Goal: Communication & Community: Answer question/provide support

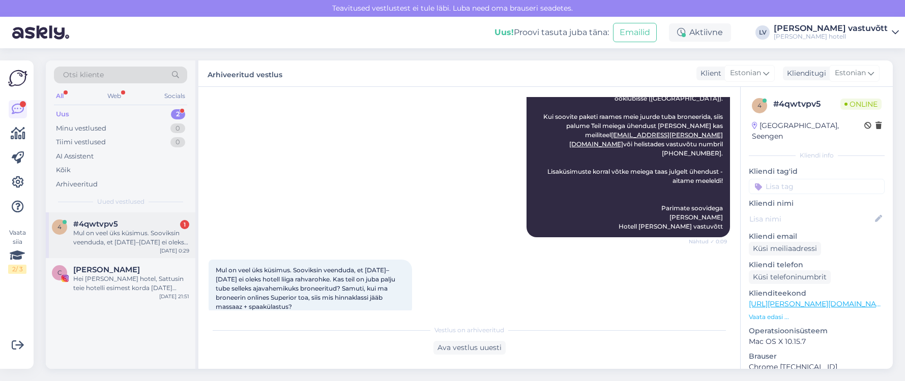
click at [125, 242] on div "Mul on veel üks küsimus. Sooviksin veenduda, et [DATE]–[DATE] ei oleks hotell l…" at bounding box center [131, 238] width 116 height 18
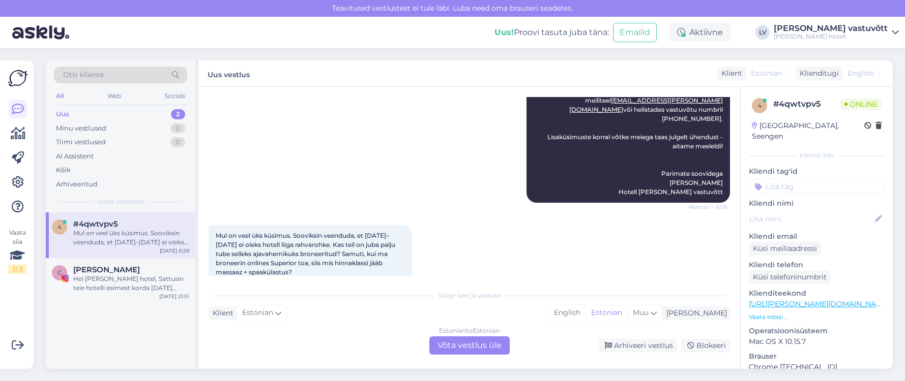
click at [334, 276] on div "Mul on veel üks küsimus. Sooviksin veenduda, et [DATE]–[DATE] ei oleks hotell l…" at bounding box center [469, 254] width 521 height 80
click at [339, 281] on div "Vestlus algas [DATE] Tere, Vaatasin teie pakette ning [PERSON_NAME] [PERSON_NAM…" at bounding box center [469, 228] width 542 height 282
click at [339, 328] on div "Valige [PERSON_NAME] vastake Klient Estonian Mina English Estonian Muu Estonian…" at bounding box center [469, 320] width 521 height 70
click at [449, 339] on div "Estonian to Estonian Võta vestlus üle" at bounding box center [469, 346] width 80 height 18
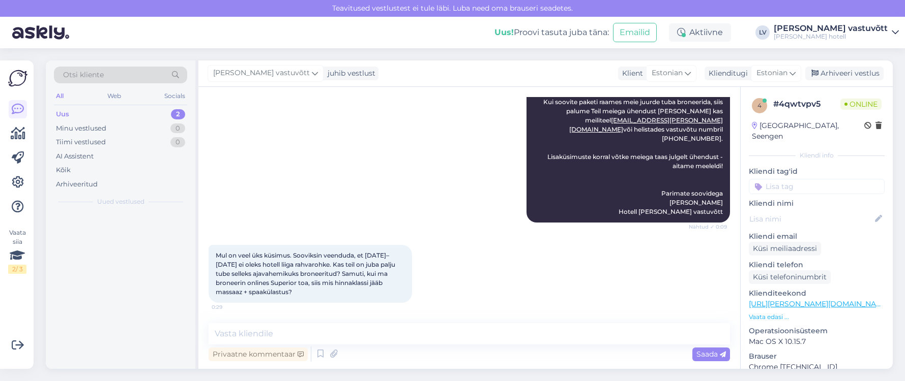
scroll to position [376, 0]
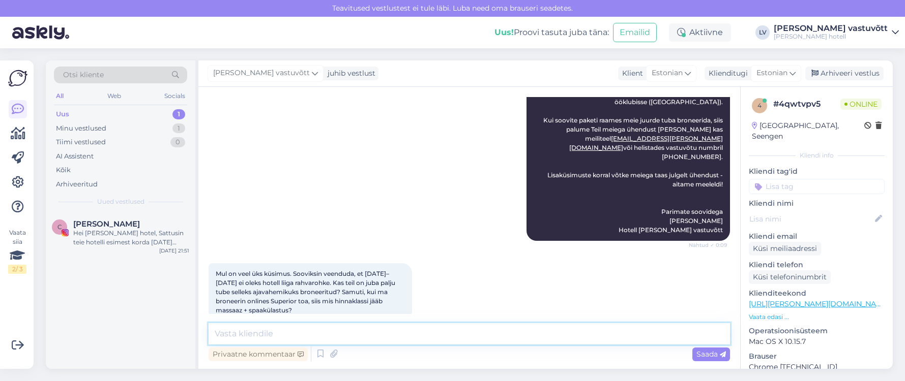
click at [309, 336] on textarea at bounding box center [469, 333] width 521 height 21
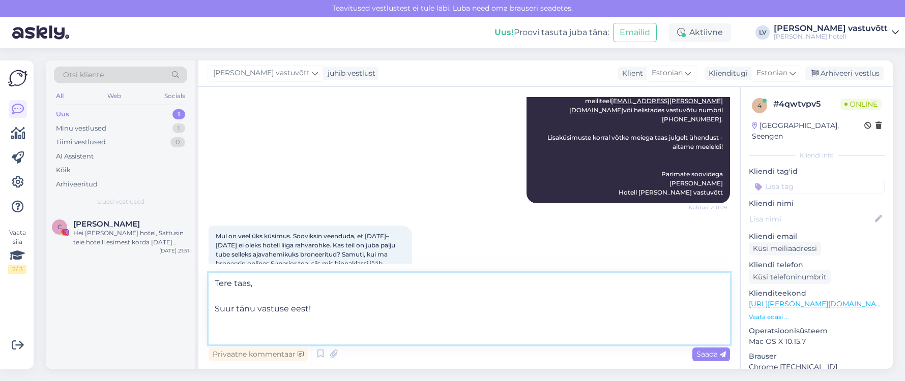
scroll to position [414, 0]
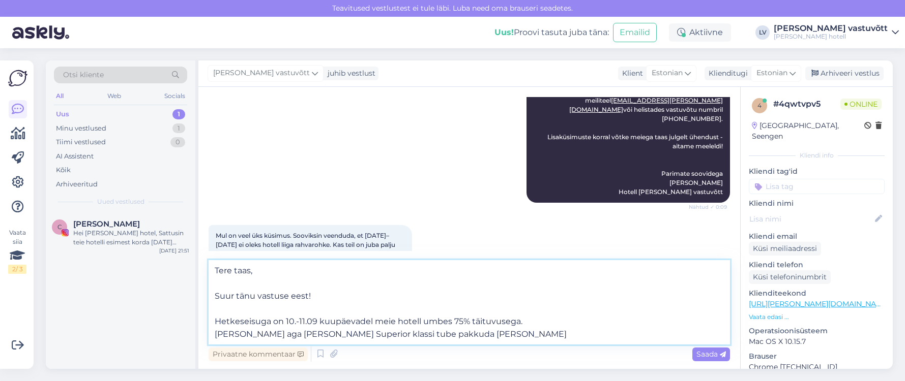
click at [544, 323] on textarea "Tere taas, Suur tänu vastuse eest! Hetkeseisuga on 10.-11.09 kuupäevadel meie h…" at bounding box center [469, 302] width 521 height 84
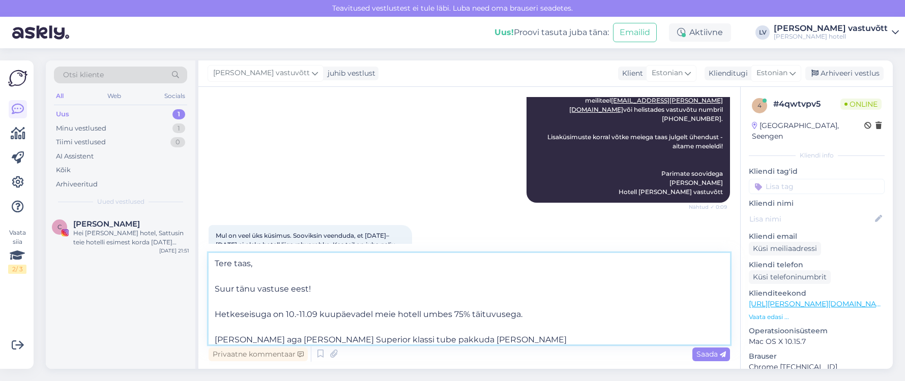
click at [445, 337] on textarea "Tere taas, Suur tänu vastuse eest! Hetkeseisuga on 10.-11.09 kuupäevadel meie h…" at bounding box center [469, 299] width 521 height 92
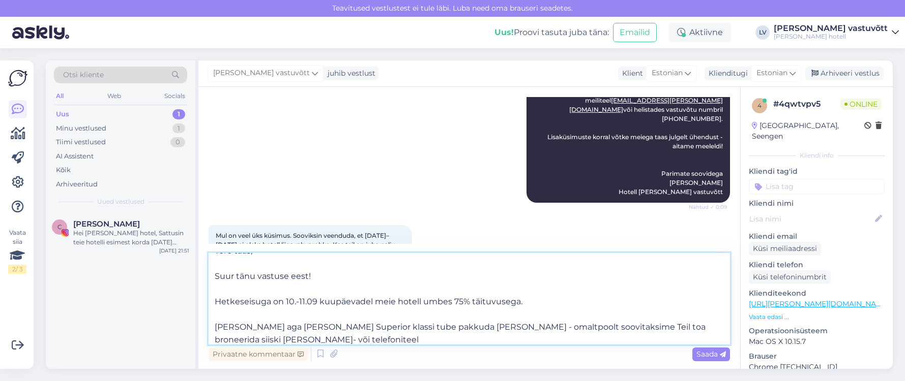
click at [434, 324] on textarea "Tere taas, Suur tänu vastuse eest! Hetkeseisuga on 10.-11.09 kuupäevadel meie h…" at bounding box center [469, 299] width 521 height 92
click at [506, 339] on textarea "Tere taas, Suur tänu vastuse eest! Hetkeseisuga on 10.-11.09 kuupäevadel meie h…" at bounding box center [469, 299] width 521 height 92
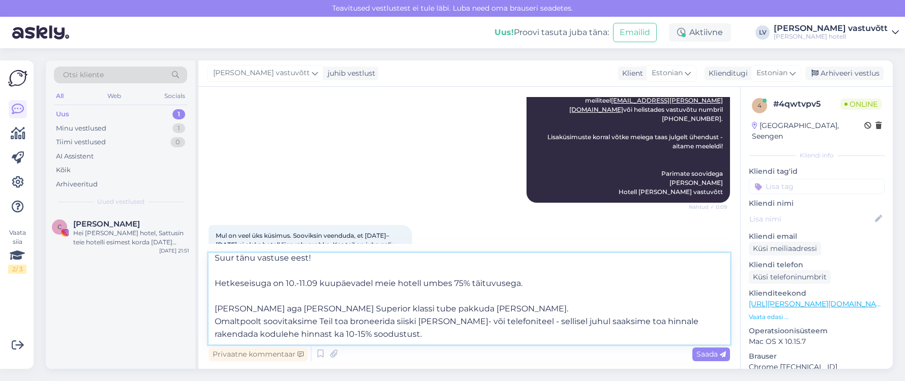
scroll to position [51, 0]
click at [585, 302] on textarea "Tere taas, Suur tänu vastuse eest! Hetkeseisuga on 10.-11.09 kuupäevadel meie h…" at bounding box center [469, 299] width 521 height 92
click at [246, 333] on textarea "Tere taas, Suur tänu vastuse eest! Hetkeseisuga on 10.-11.09 kuupäevadel meie h…" at bounding box center [469, 299] width 521 height 92
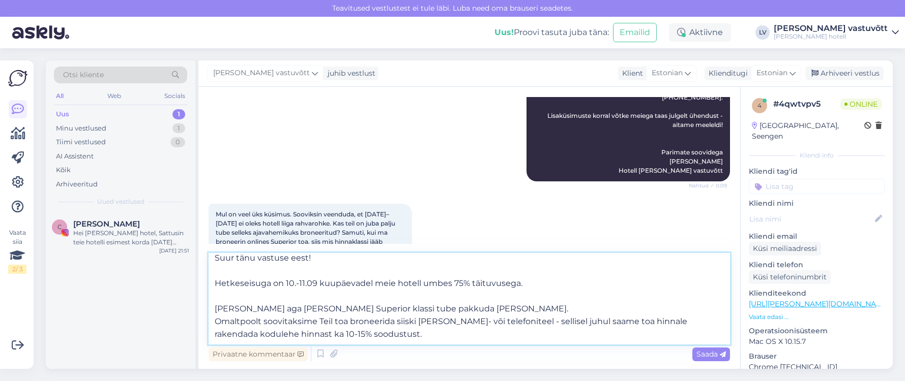
scroll to position [446, 0]
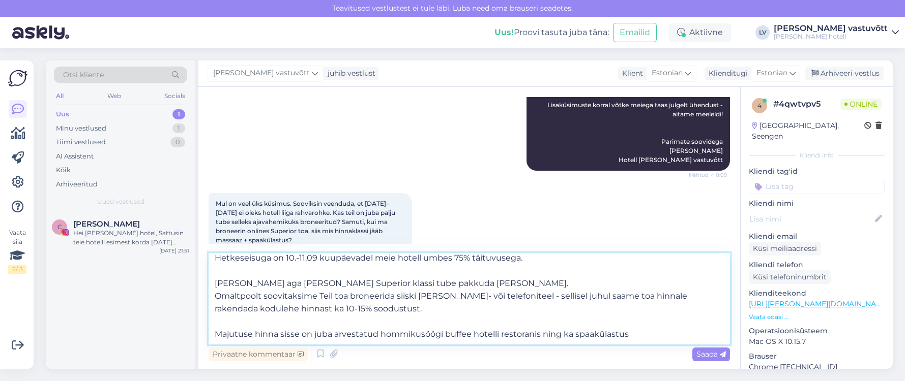
click at [572, 329] on textarea "Tere taas, Suur tänu vastuse eest! Hetkeseisuga on 10.-11.09 kuupäevadel meie h…" at bounding box center [469, 299] width 521 height 92
click at [689, 334] on textarea "Tere taas, Suur tänu vastuse eest! Hetkeseisuga on 10.-11.09 kuupäevadel meie h…" at bounding box center [469, 299] width 521 height 92
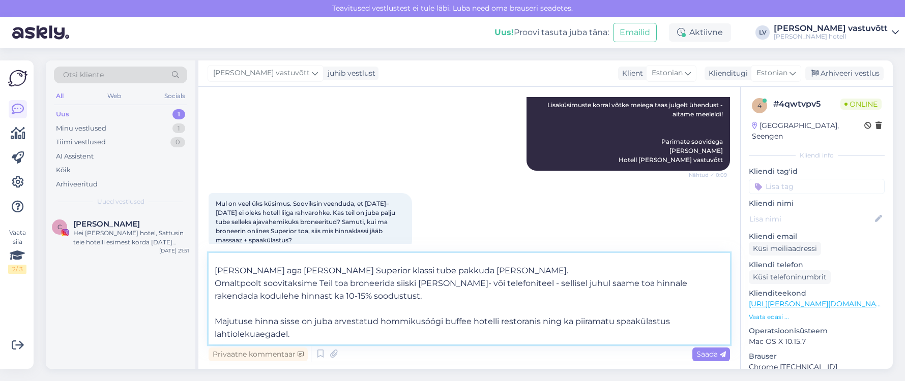
scroll to position [89, 0]
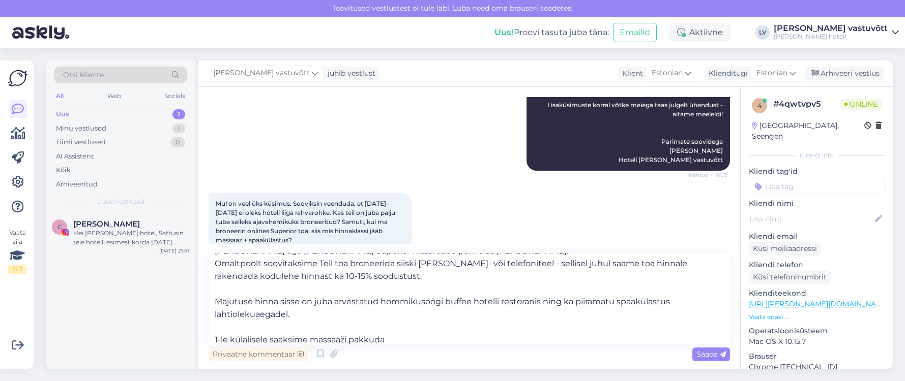
drag, startPoint x: 359, startPoint y: 337, endPoint x: 387, endPoint y: 333, distance: 28.2
click at [359, 337] on textarea "Tere taas, Suur tänu vastuse eest! Hetkeseisuga on 10.-11.09 kuupäevadel meie h…" at bounding box center [469, 299] width 521 height 92
click at [396, 337] on textarea "Tere taas, Suur tänu vastuse eest! Hetkeseisuga on 10.-11.09 kuupäevadel meie h…" at bounding box center [469, 299] width 521 height 92
click at [388, 338] on textarea "Tere taas, Suur tänu vastuse eest! Hetkeseisuga on 10.-11.09 kuupäevadel meie h…" at bounding box center [469, 299] width 521 height 92
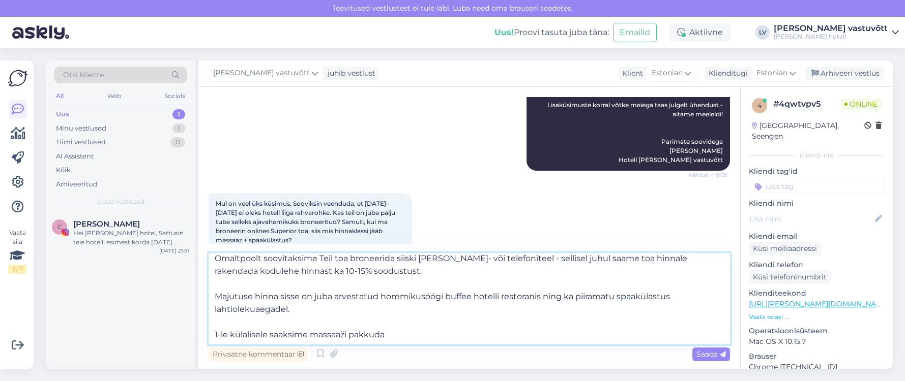
scroll to position [95, 0]
click at [285, 307] on textarea "Tere taas, Suur tänu vastuse eest! Hetkeseisuga on 10.-11.09 kuupäevadel meie h…" at bounding box center [469, 299] width 521 height 92
click at [411, 337] on textarea "Tere taas, Suur tänu vastuse eest! Hetkeseisuga on 10.-11.09 kuupäevadel meie h…" at bounding box center [469, 299] width 521 height 92
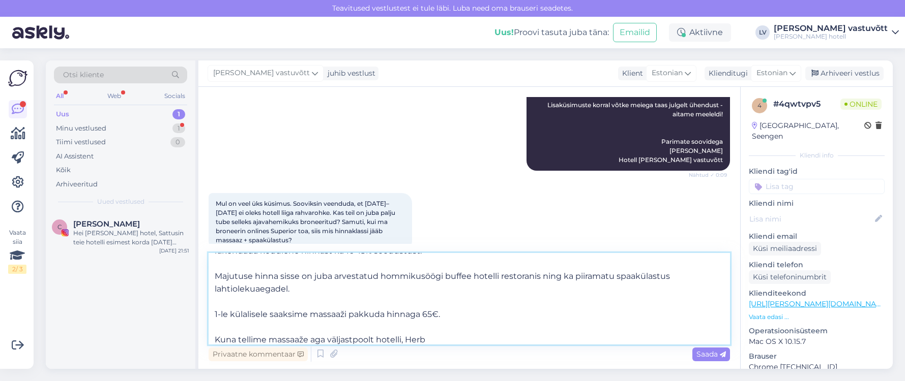
scroll to position [490, 0]
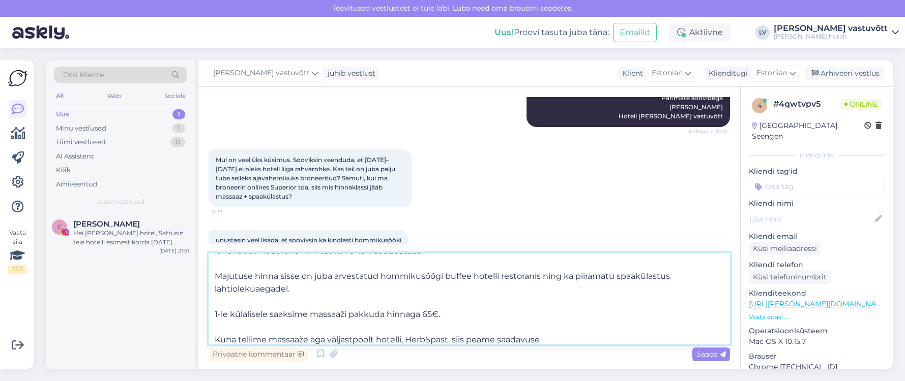
click at [495, 341] on textarea "Tere taas, Suur tänu vastuse eest! Hetkeseisuga on 10.-11.09 kuupäevadel meie h…" at bounding box center [469, 299] width 521 height 92
click at [586, 338] on textarea "Tere taas, Suur tänu vastuse eest! Hetkeseisuga on 10.-11.09 kuupäevadel meie h…" at bounding box center [469, 299] width 521 height 92
click at [579, 340] on textarea "Tere taas, Suur tänu vastuse eest! Hetkeseisuga on 10.-11.09 kuupäevadel meie h…" at bounding box center [469, 299] width 521 height 92
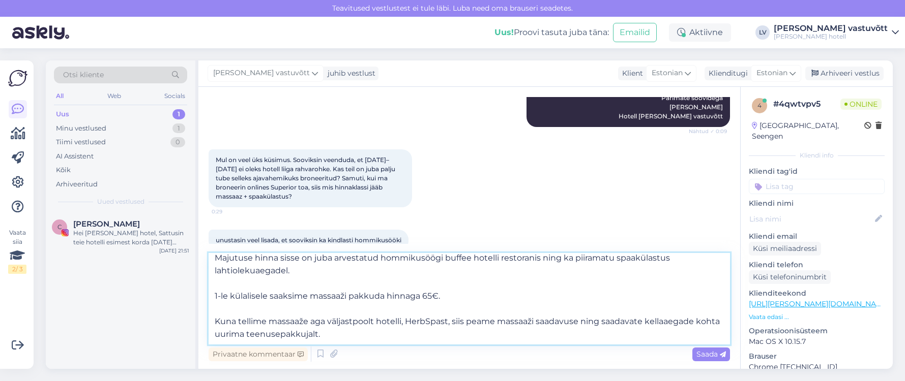
click at [429, 332] on textarea "Tere taas, Suur tänu vastuse eest! Hetkeseisuga on 10.-11.09 kuupäevadel meie h…" at bounding box center [469, 299] width 521 height 92
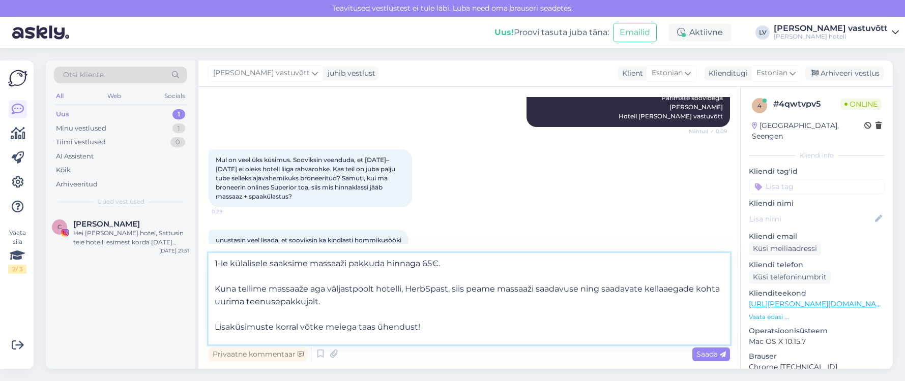
scroll to position [216, 0]
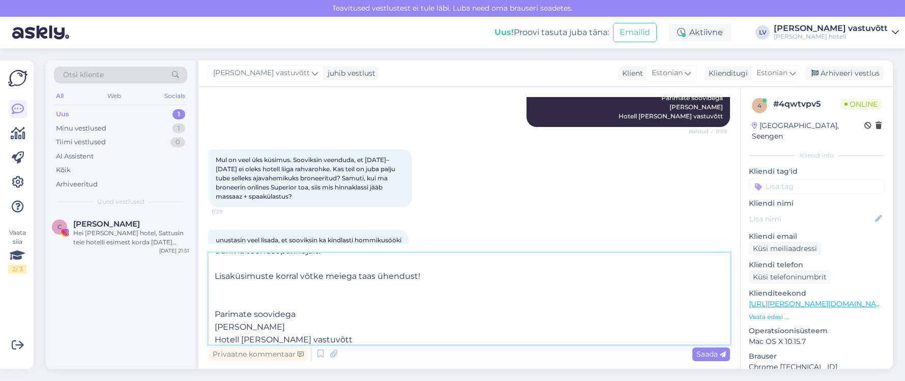
click at [323, 277] on textarea "Tere taas, Suur tänu vastuse eest! Hetkeseisuga on 10.-11.09 kuupäevadel meie h…" at bounding box center [469, 299] width 521 height 92
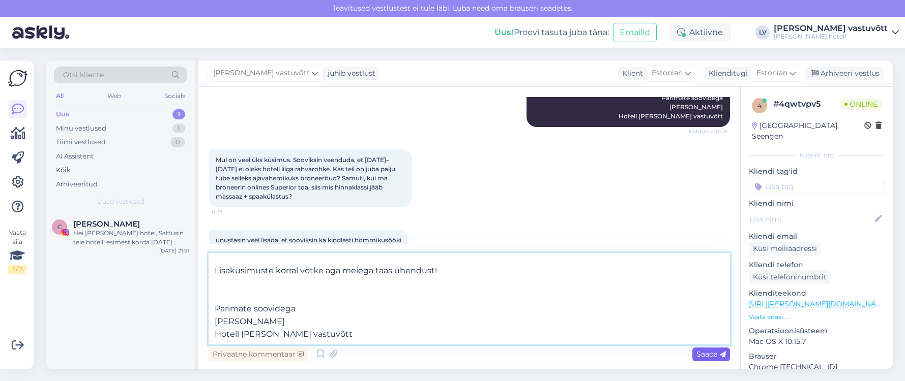
type textarea "Tere taas, Suur tänu vastuse eest! Hetkeseisuga on 10.-11.09 kuupäevadel meie h…"
click at [705, 355] on span "Saada" at bounding box center [710, 354] width 29 height 9
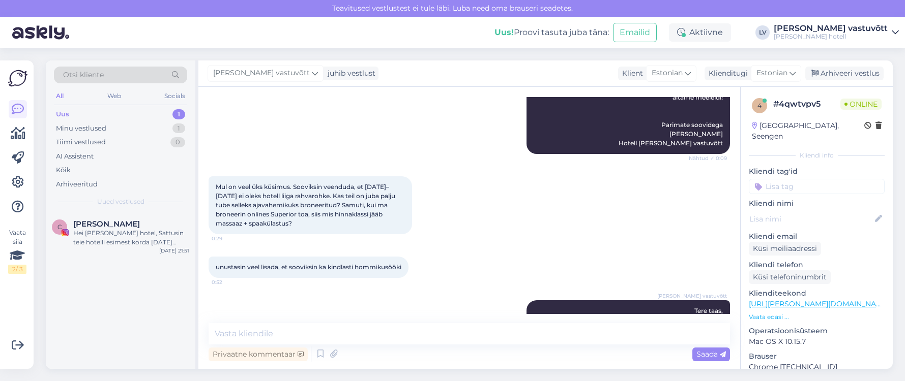
scroll to position [456, 0]
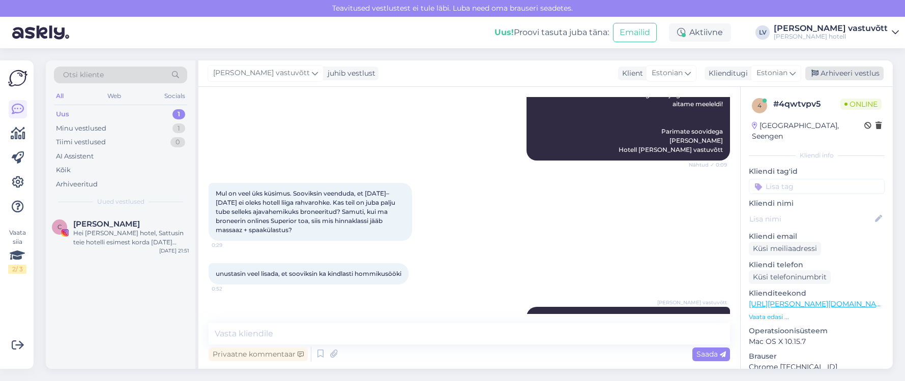
click at [843, 77] on div "Arhiveeri vestlus" at bounding box center [844, 74] width 78 height 14
